Goal: Browse casually

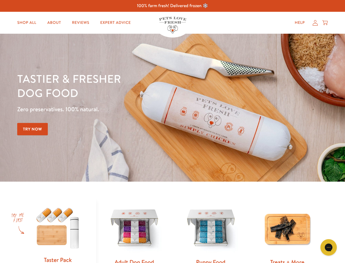
click at [173, 131] on div "Tastier & fresher dog food Zero preservatives. 100% natural. Try Now" at bounding box center [120, 107] width 207 height 72
click at [329, 247] on icon "Gorgias live chat" at bounding box center [328, 246] width 5 height 5
